Goal: Task Accomplishment & Management: Use online tool/utility

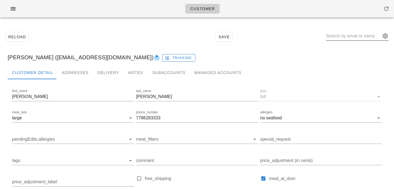
click at [347, 39] on input "text" at bounding box center [353, 36] width 55 height 9
paste input "[EMAIL_ADDRESS][DOMAIN_NAME]"
type input "[EMAIL_ADDRESS][DOMAIN_NAME]"
click at [151, 74] on div "Subaccounts" at bounding box center [169, 72] width 42 height 13
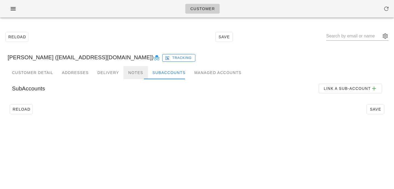
click at [131, 73] on div "Notes" at bounding box center [135, 72] width 25 height 13
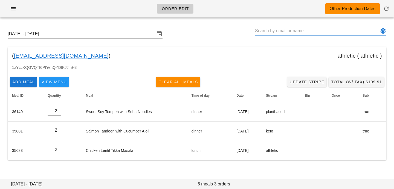
click at [267, 33] on input "text" at bounding box center [317, 31] width 124 height 9
paste input "steve2092004@gmail.com"
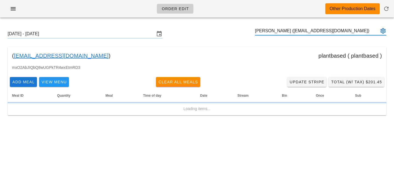
type input "Stephen Tsai (Steve2092004@gmail.com)"
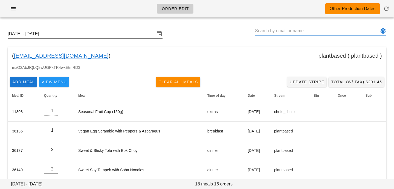
click at [90, 34] on input "Sunday September 28 - Saturday October 4" at bounding box center [81, 34] width 147 height 9
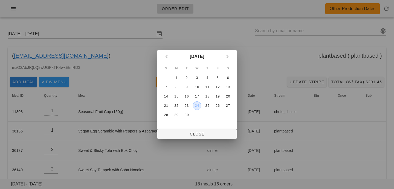
click at [196, 106] on div "24" at bounding box center [197, 106] width 8 height 4
click at [197, 136] on span "Close" at bounding box center [197, 134] width 71 height 4
type input "Sunday September 21 - Saturday September 27"
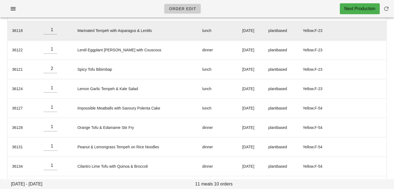
scroll to position [100, 0]
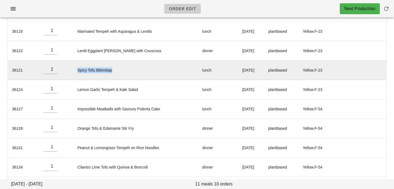
drag, startPoint x: 72, startPoint y: 72, endPoint x: 118, endPoint y: 72, distance: 45.7
click at [118, 72] on td "Spicy Tofu Bibimbap" at bounding box center [135, 70] width 125 height 19
copy td "Spicy Tofu Bibimbap"
click at [113, 71] on td "Spicy Tofu Bibimbap" at bounding box center [135, 70] width 125 height 19
drag, startPoint x: 112, startPoint y: 71, endPoint x: 73, endPoint y: 70, distance: 38.6
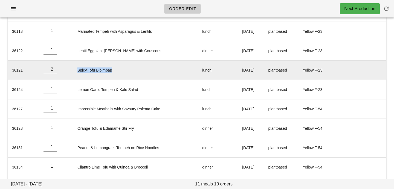
click at [73, 70] on td "Spicy Tofu Bibimbap" at bounding box center [135, 70] width 125 height 19
copy td "Spicy Tofu Bibimbap"
click at [85, 71] on td "Spicy Tofu Bibimbap" at bounding box center [135, 70] width 125 height 19
drag, startPoint x: 74, startPoint y: 71, endPoint x: 128, endPoint y: 70, distance: 54.2
click at [128, 70] on td "Spicy Tofu Bibimbap" at bounding box center [135, 70] width 125 height 19
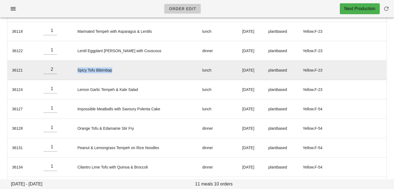
copy td "Spicy Tofu Bibimbap"
